Goal: Book appointment/travel/reservation

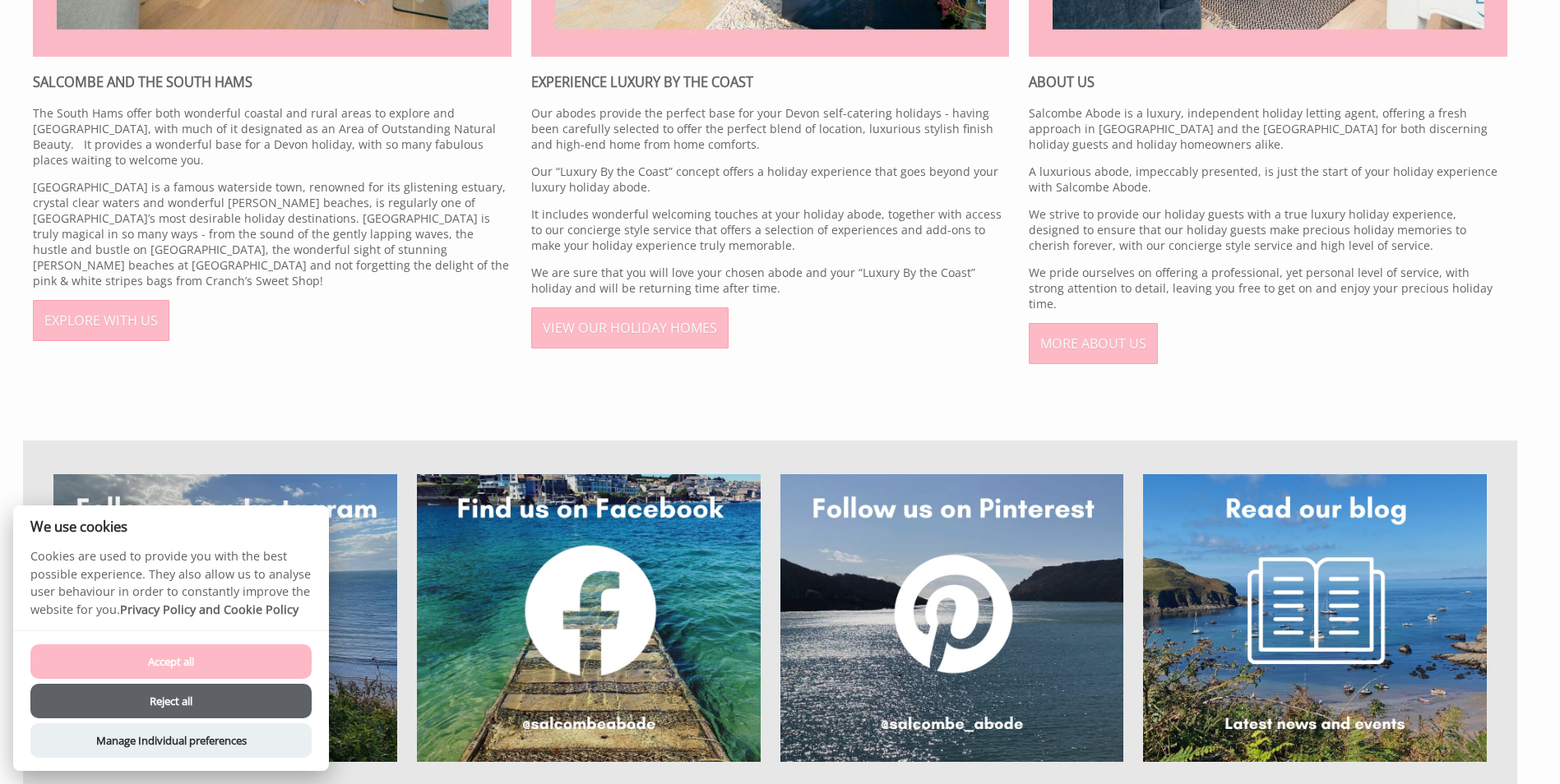
scroll to position [1151, 0]
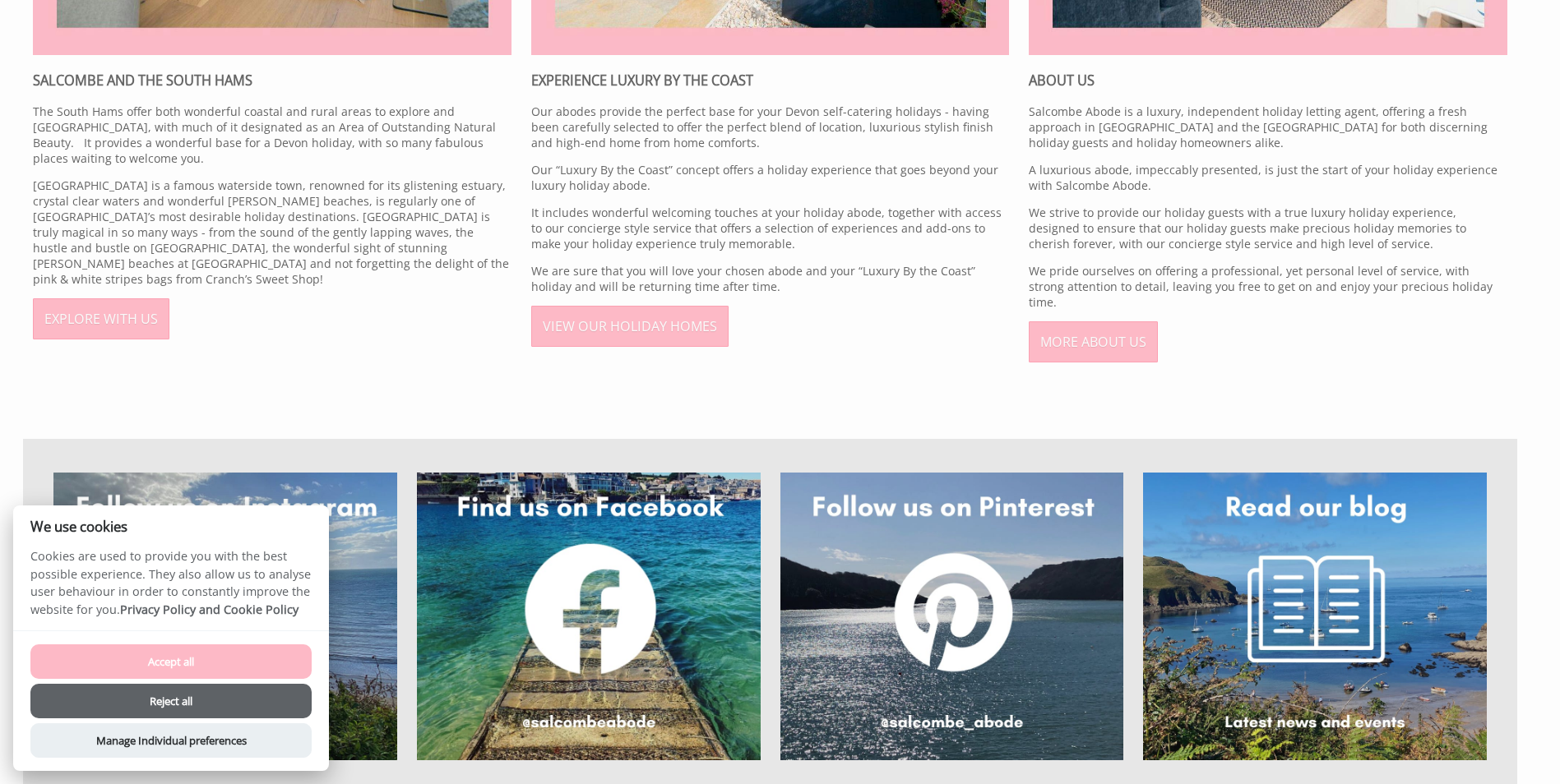
click at [247, 696] on button "Reject all" at bounding box center [171, 701] width 281 height 34
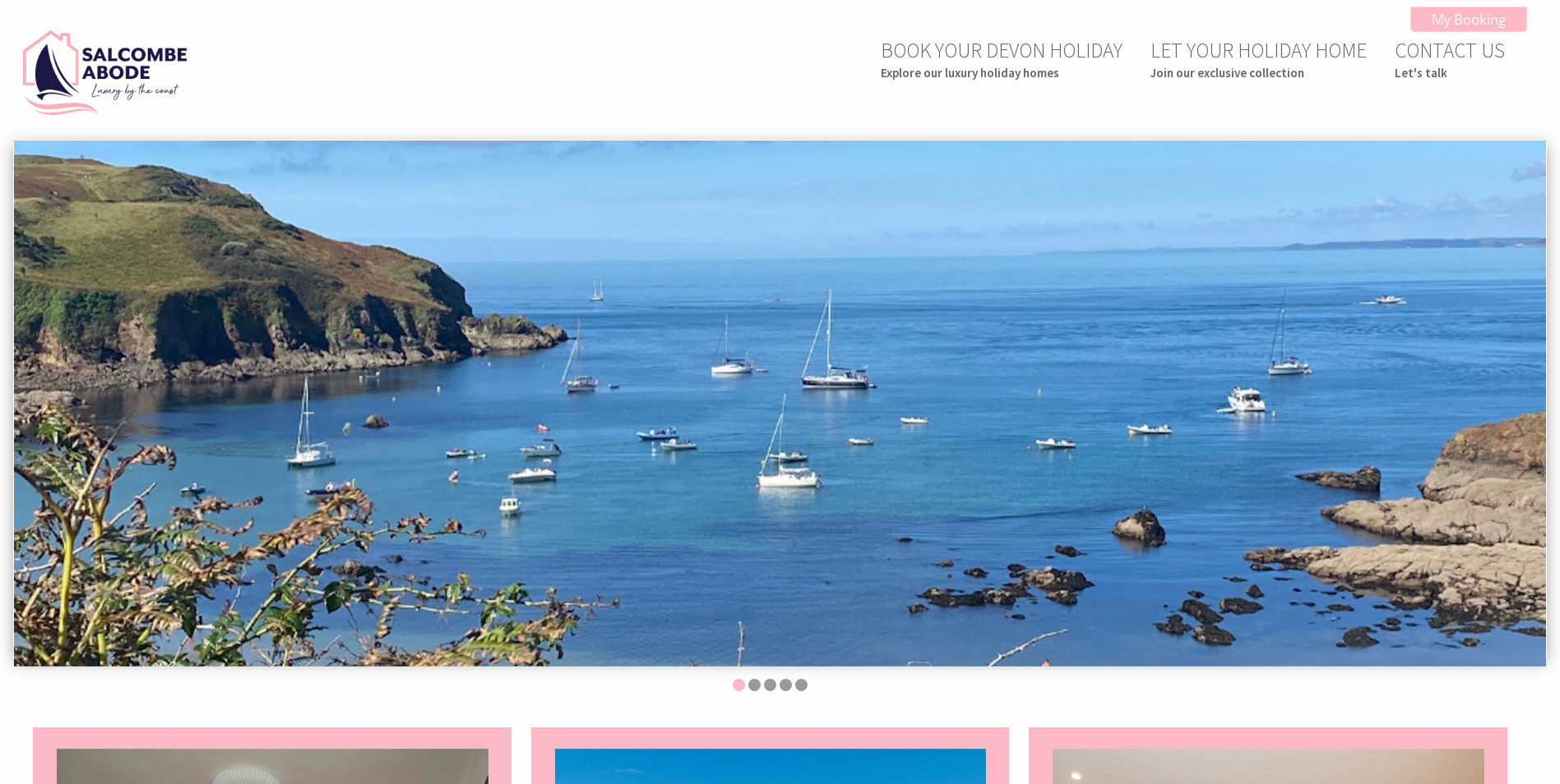
scroll to position [1153, 0]
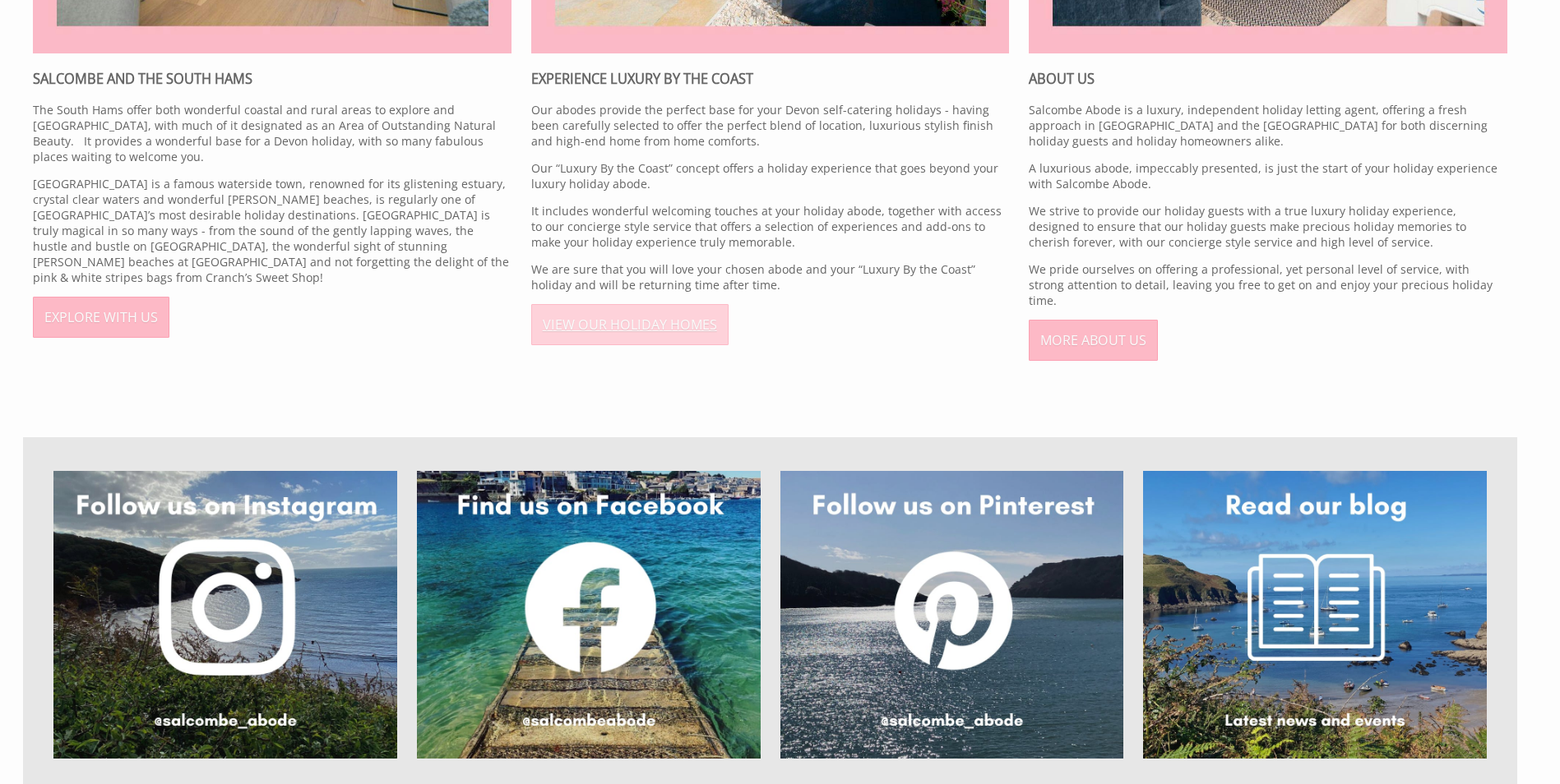
click at [644, 340] on link "VIEW OUR HOLIDAY HOMES" at bounding box center [630, 325] width 197 height 41
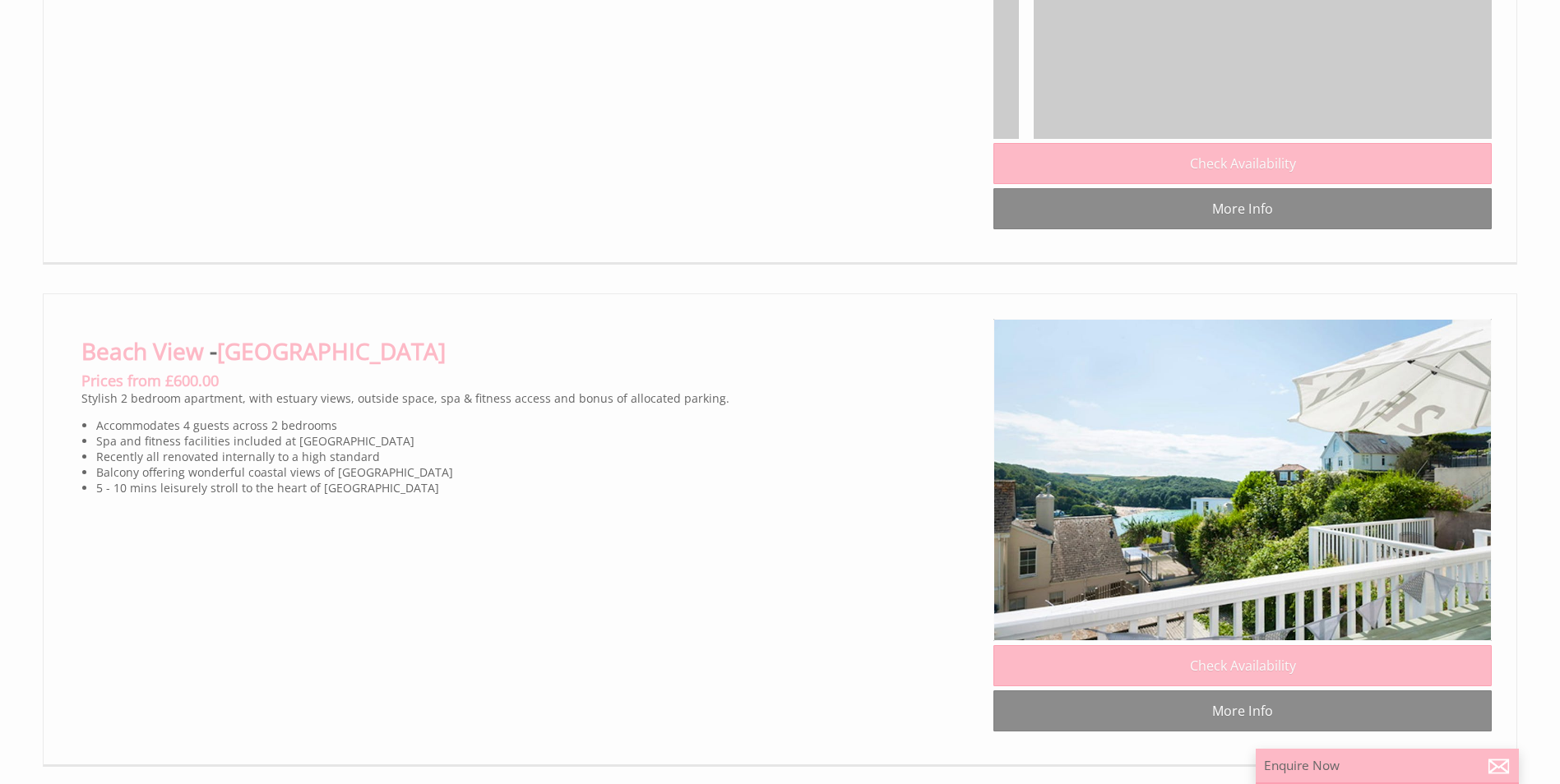
scroll to position [0, 27210]
